Goal: Task Accomplishment & Management: Complete application form

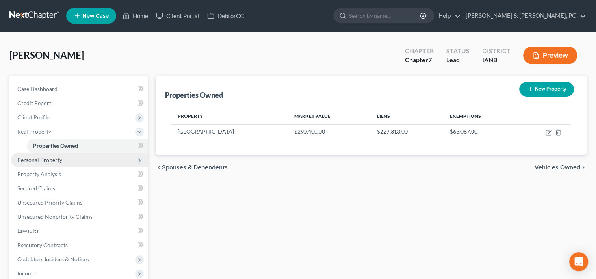
click at [54, 163] on span "Personal Property" at bounding box center [79, 160] width 137 height 14
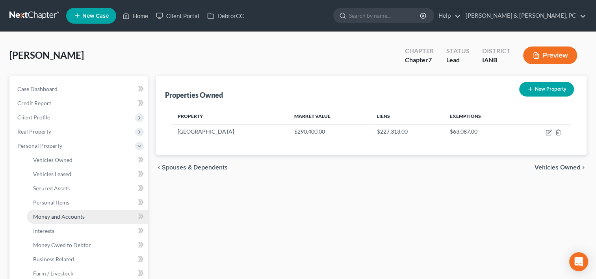
click at [63, 213] on span "Money and Accounts" at bounding box center [59, 216] width 52 height 7
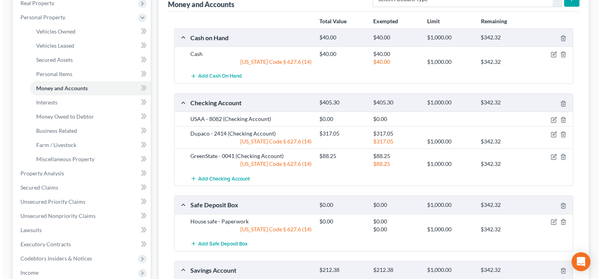
scroll to position [129, 0]
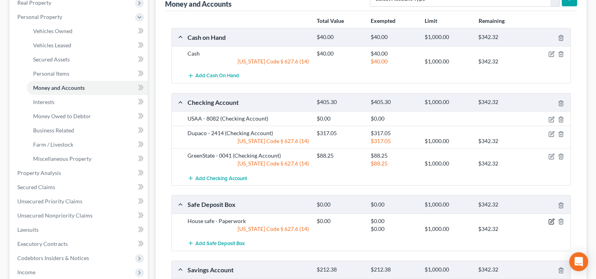
click at [551, 220] on icon "button" at bounding box center [551, 221] width 6 height 6
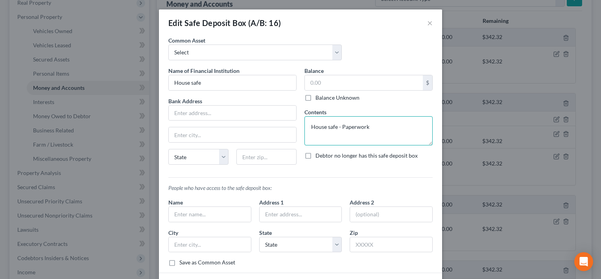
drag, startPoint x: 381, startPoint y: 131, endPoint x: 247, endPoint y: 123, distance: 134.1
click at [247, 123] on div "Name of Financial Institution * House safe Bank Address State AL AK AR AZ CA CO…" at bounding box center [301, 119] width 272 height 104
paste textarea "– paperwork; two U.S. savings bonds held for debtor’s daughters (titled in daug…"
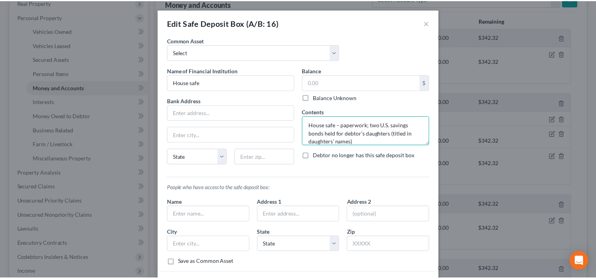
scroll to position [57, 0]
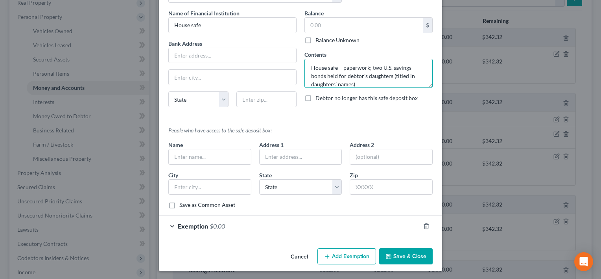
type textarea "House safe – paperwork; two U.S. savings bonds held for debtor’s daughters (tit…"
click at [394, 248] on button "Save & Close" at bounding box center [406, 256] width 54 height 17
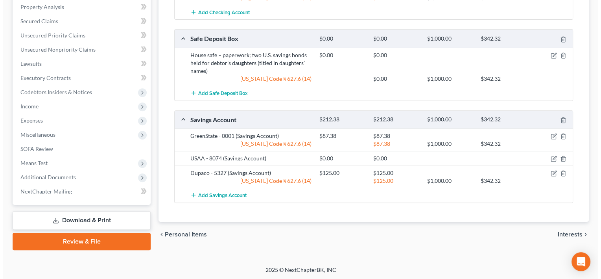
scroll to position [295, 0]
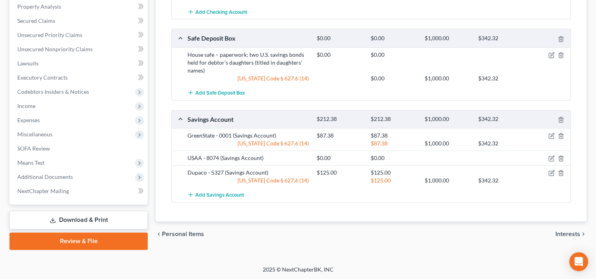
click at [485, 234] on div "chevron_left Personal Items Interests chevron_right" at bounding box center [370, 233] width 431 height 25
click at [549, 156] on icon "button" at bounding box center [551, 158] width 6 height 6
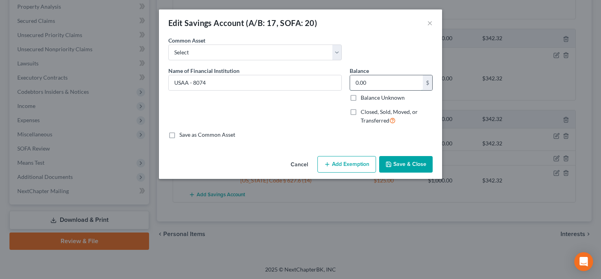
click at [383, 86] on input "0.00" at bounding box center [386, 82] width 73 height 15
type input "21.34"
click at [364, 160] on button "Add Exemption" at bounding box center [347, 164] width 59 height 17
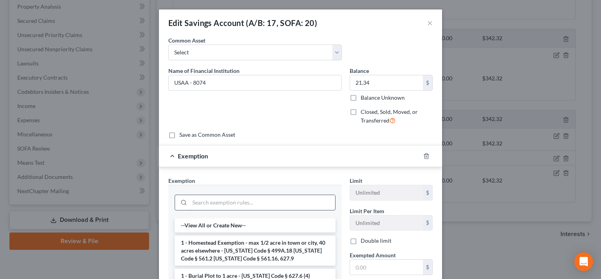
click at [270, 208] on input "search" at bounding box center [263, 202] width 146 height 15
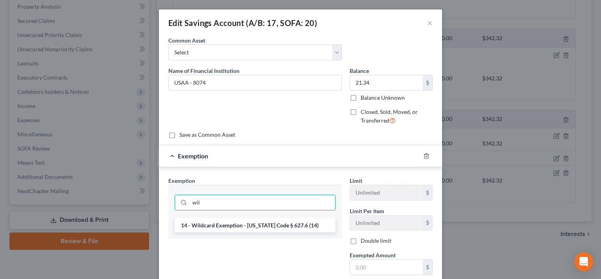
type input "wil"
click at [276, 216] on div "wil" at bounding box center [255, 201] width 174 height 33
click at [303, 229] on li "14 - Wildcard Exemption - Iowa Code § 627.6 (14)" at bounding box center [255, 225] width 161 height 14
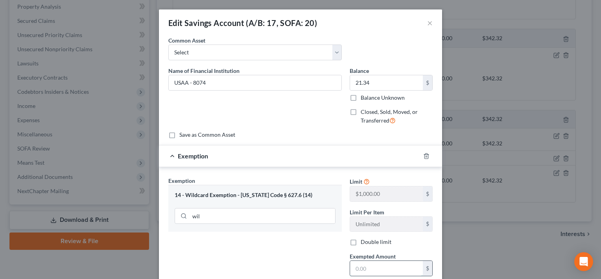
click at [369, 268] on input "text" at bounding box center [386, 268] width 73 height 15
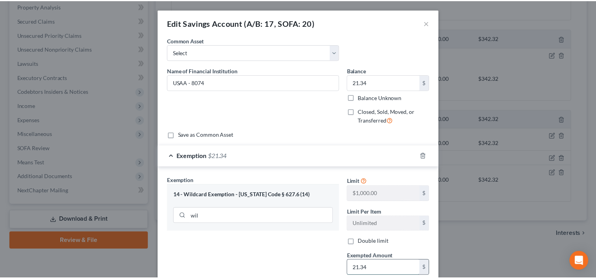
scroll to position [82, 0]
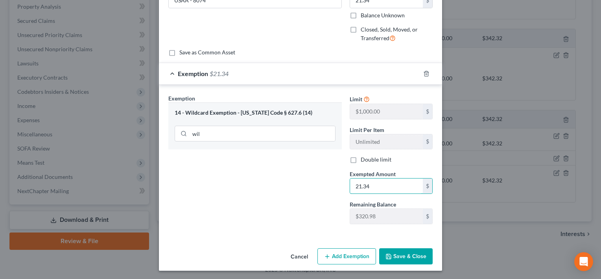
type input "21.34"
click at [396, 257] on button "Save & Close" at bounding box center [406, 256] width 54 height 17
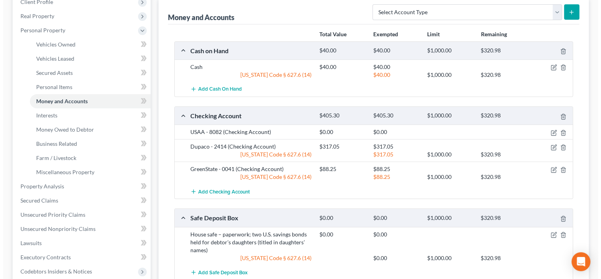
scroll to position [114, 0]
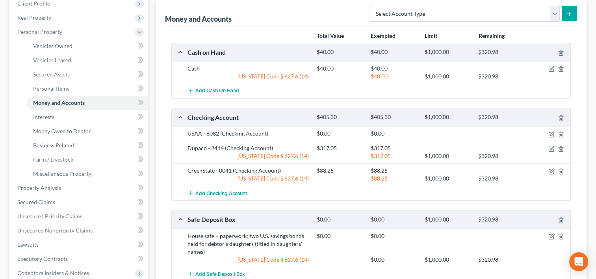
click at [537, 104] on div "Cash on Hand $40.00 $40.00 $1,000.00 $320.98 Cash $40.00 $40.00 Iowa Code § 627…" at bounding box center [370, 217] width 399 height 348
click at [550, 134] on icon "button" at bounding box center [552, 133] width 4 height 4
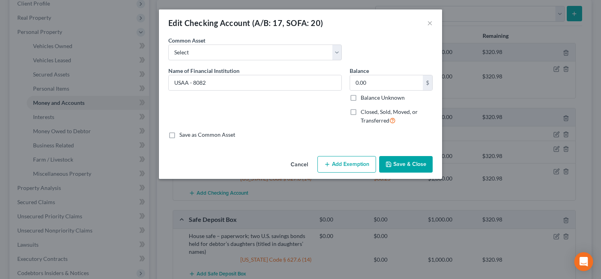
click at [356, 161] on button "Add Exemption" at bounding box center [347, 164] width 59 height 17
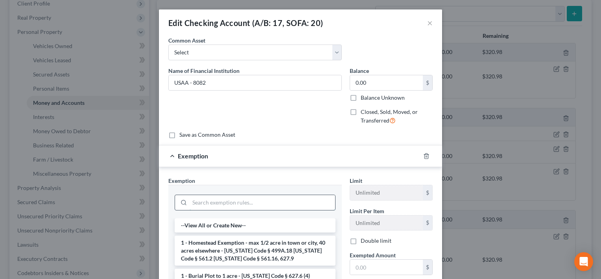
click at [281, 196] on input "search" at bounding box center [263, 202] width 146 height 15
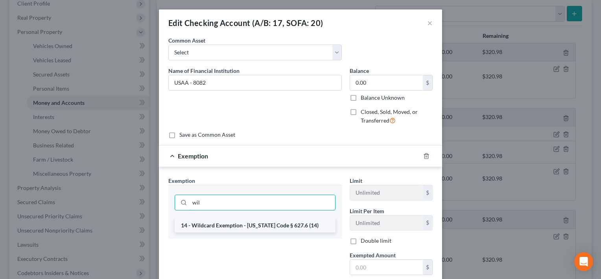
type input "wil"
click at [282, 220] on li "14 - Wildcard Exemption - Iowa Code § 627.6 (14)" at bounding box center [255, 225] width 161 height 14
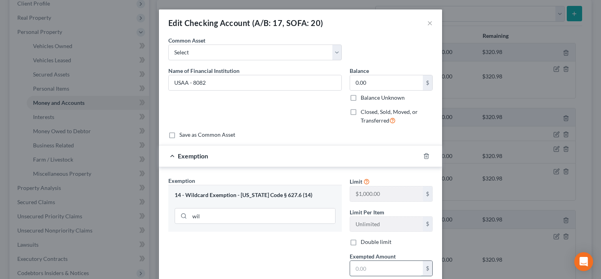
click at [363, 266] on input "text" at bounding box center [386, 268] width 73 height 15
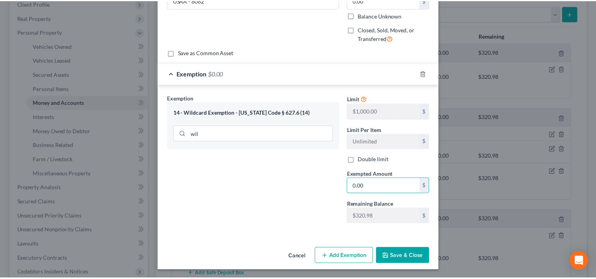
scroll to position [82, 0]
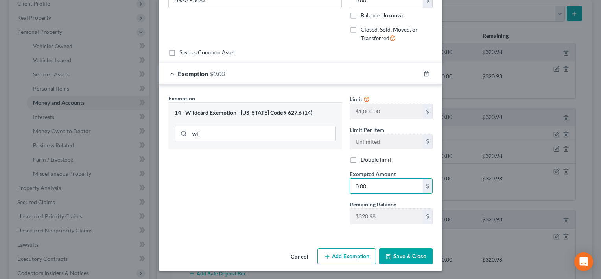
type input "0.00"
click at [412, 255] on button "Save & Close" at bounding box center [406, 256] width 54 height 17
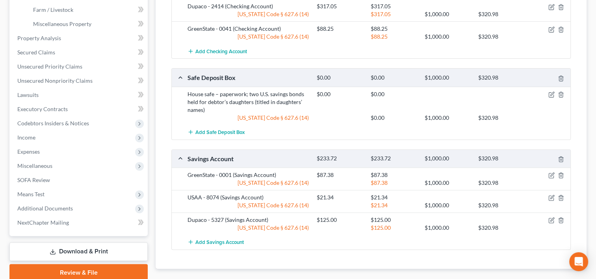
click at [412, 255] on div "Total Value Exempted Limit Remaining Cash on Hand $40.00 $40.00 $1,000.00 $320.…" at bounding box center [371, 72] width 412 height 392
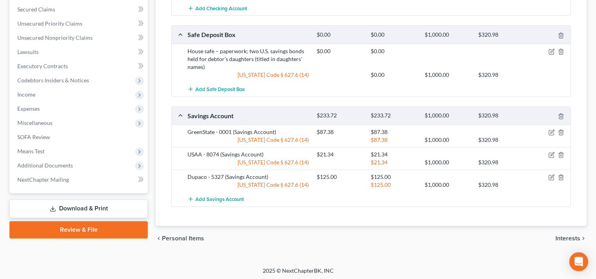
click at [272, 87] on div "Add Safe Deposit Box" at bounding box center [376, 89] width 387 height 15
click at [94, 223] on link "Review & File" at bounding box center [78, 229] width 138 height 17
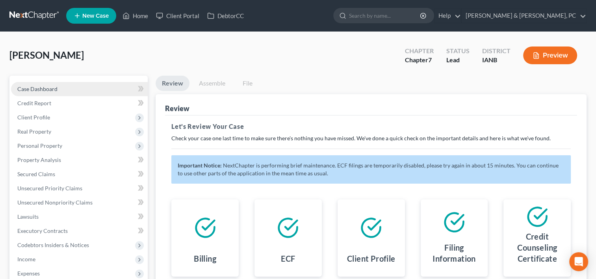
click at [58, 87] on link "Case Dashboard" at bounding box center [79, 89] width 137 height 14
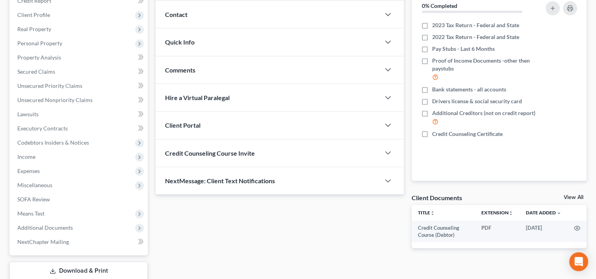
scroll to position [117, 0]
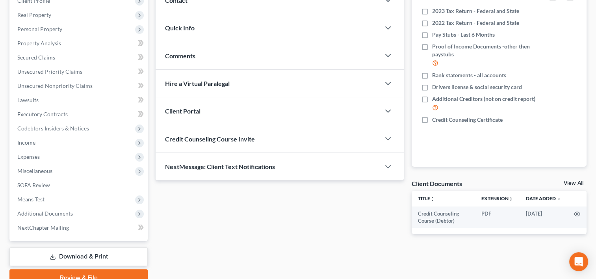
click at [577, 180] on link "View All" at bounding box center [573, 183] width 20 height 6
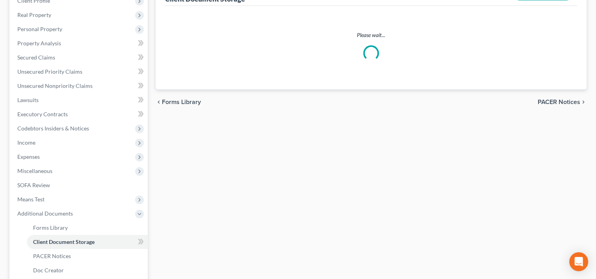
select select "4"
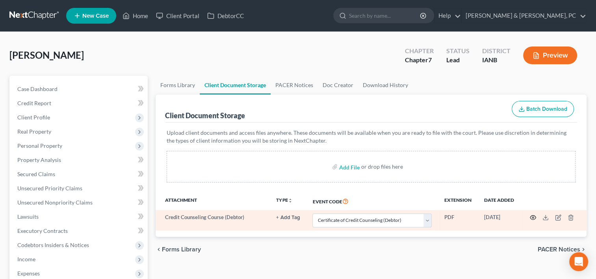
click at [532, 217] on icon "button" at bounding box center [532, 217] width 6 height 6
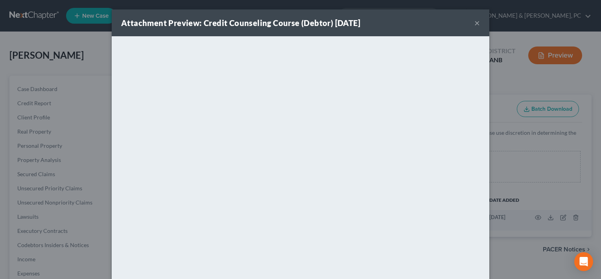
click at [475, 24] on button "×" at bounding box center [478, 22] width 6 height 9
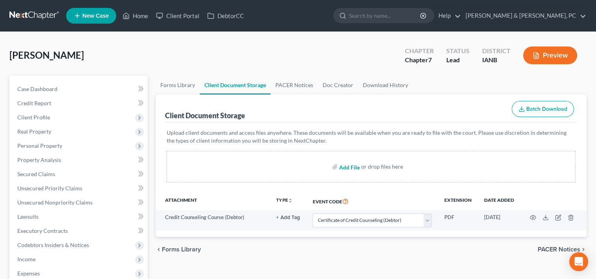
click at [342, 165] on input "file" at bounding box center [348, 166] width 19 height 14
type input "C:\fakepath\Binder1.pdf"
select select "4"
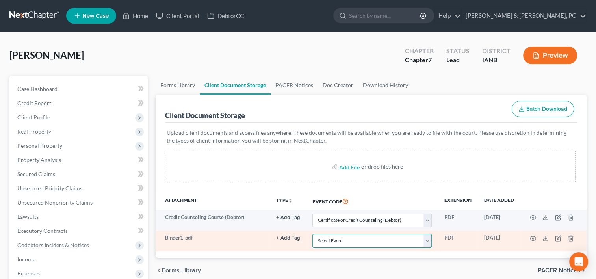
click at [335, 241] on select "Select Event Amend Amend Plan Amended Application Amended List of Creditor(s) (…" at bounding box center [371, 241] width 119 height 14
select select "31"
click at [312, 234] on select "Select Event Amend Amend Plan Amended Application Amended List of Creditor(s) (…" at bounding box center [371, 241] width 119 height 14
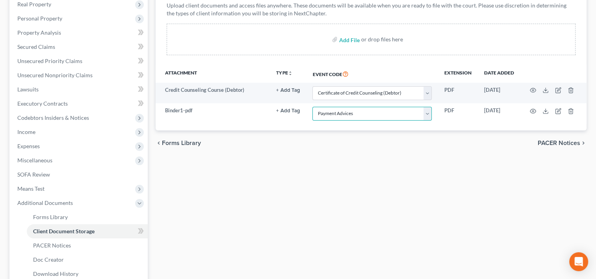
scroll to position [224, 0]
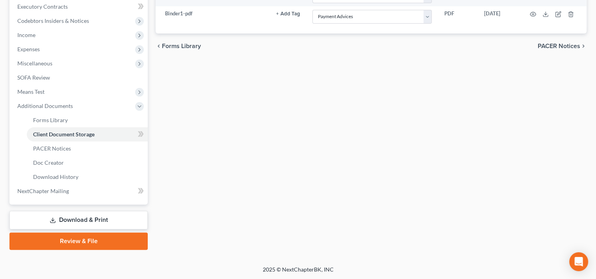
click at [91, 236] on link "Review & File" at bounding box center [78, 240] width 138 height 17
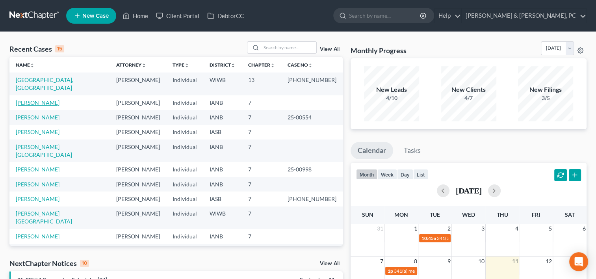
click at [28, 99] on link "[PERSON_NAME]" at bounding box center [38, 102] width 44 height 7
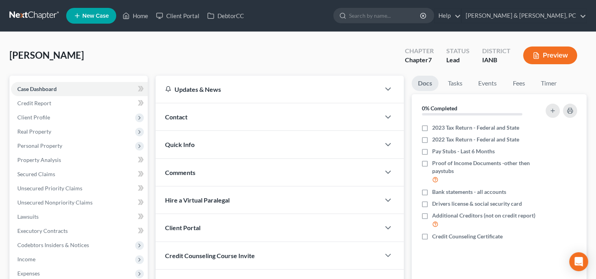
scroll to position [153, 0]
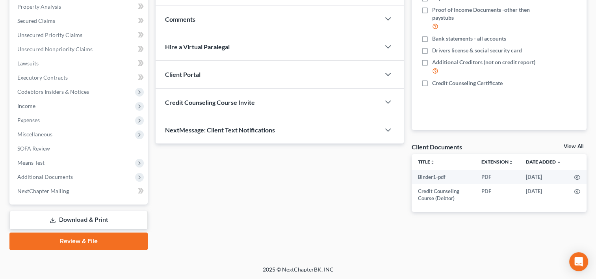
click at [123, 246] on link "Review & File" at bounding box center [78, 240] width 138 height 17
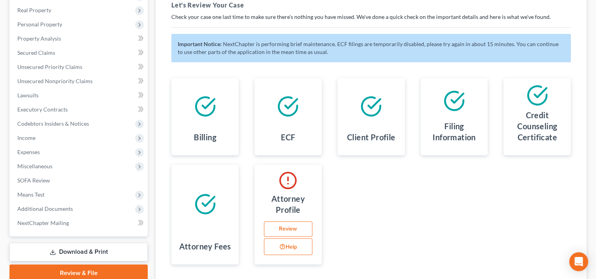
scroll to position [121, 0]
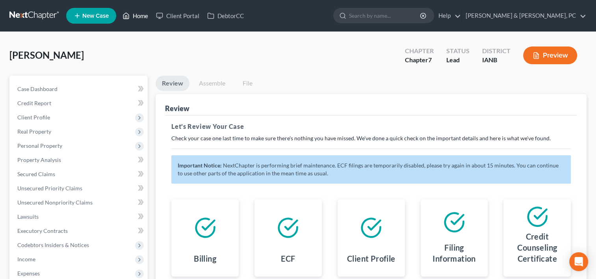
click at [150, 20] on link "Home" at bounding box center [134, 16] width 33 height 14
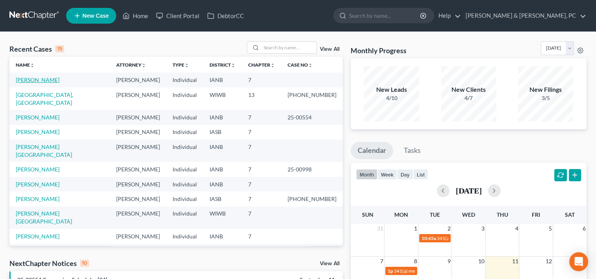
click at [29, 76] on link "[PERSON_NAME]" at bounding box center [38, 79] width 44 height 7
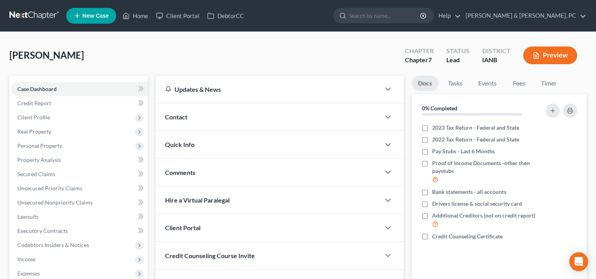
scroll to position [142, 0]
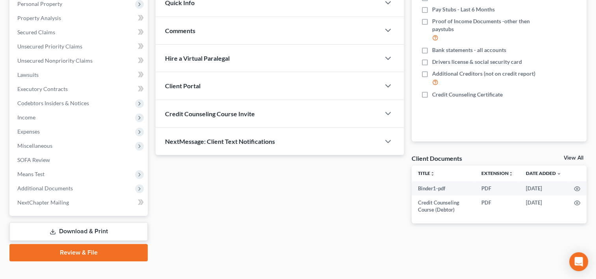
click at [87, 253] on link "Review & File" at bounding box center [78, 252] width 138 height 17
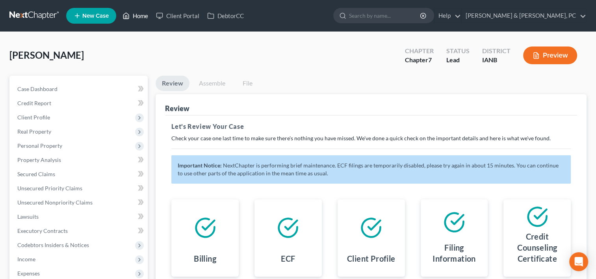
click at [132, 17] on link "Home" at bounding box center [134, 16] width 33 height 14
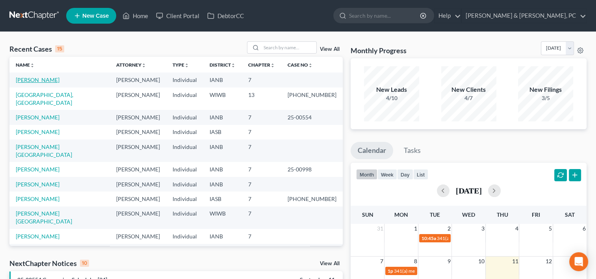
click at [23, 82] on link "[PERSON_NAME]" at bounding box center [38, 79] width 44 height 7
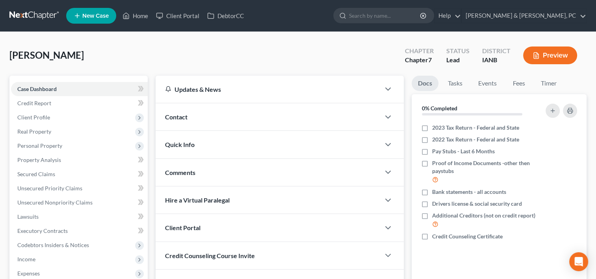
scroll to position [153, 0]
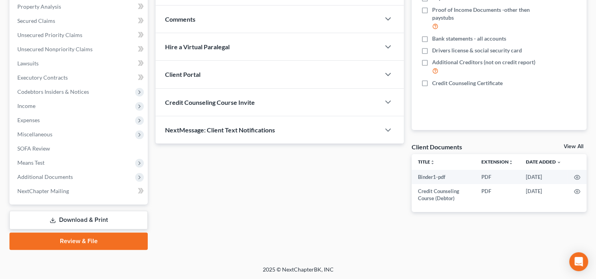
click at [85, 239] on link "Review & File" at bounding box center [78, 240] width 138 height 17
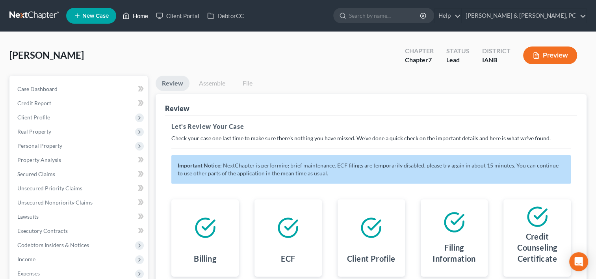
click at [141, 13] on link "Home" at bounding box center [134, 16] width 33 height 14
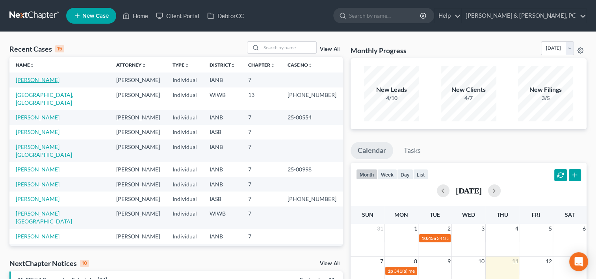
click at [28, 77] on link "[PERSON_NAME]" at bounding box center [38, 79] width 44 height 7
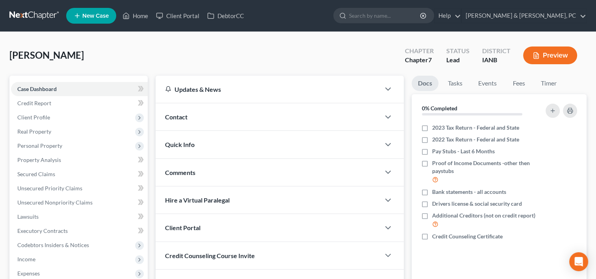
scroll to position [153, 0]
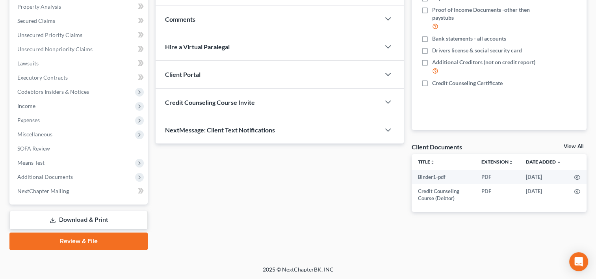
click at [81, 242] on link "Review & File" at bounding box center [78, 240] width 138 height 17
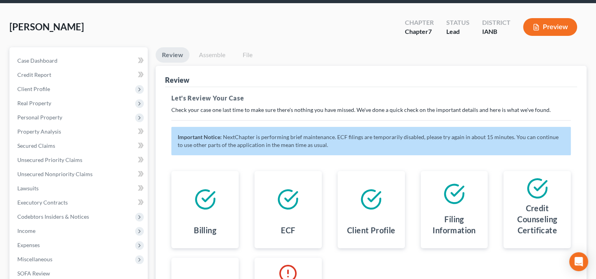
scroll to position [28, 0]
